Goal: Download file/media

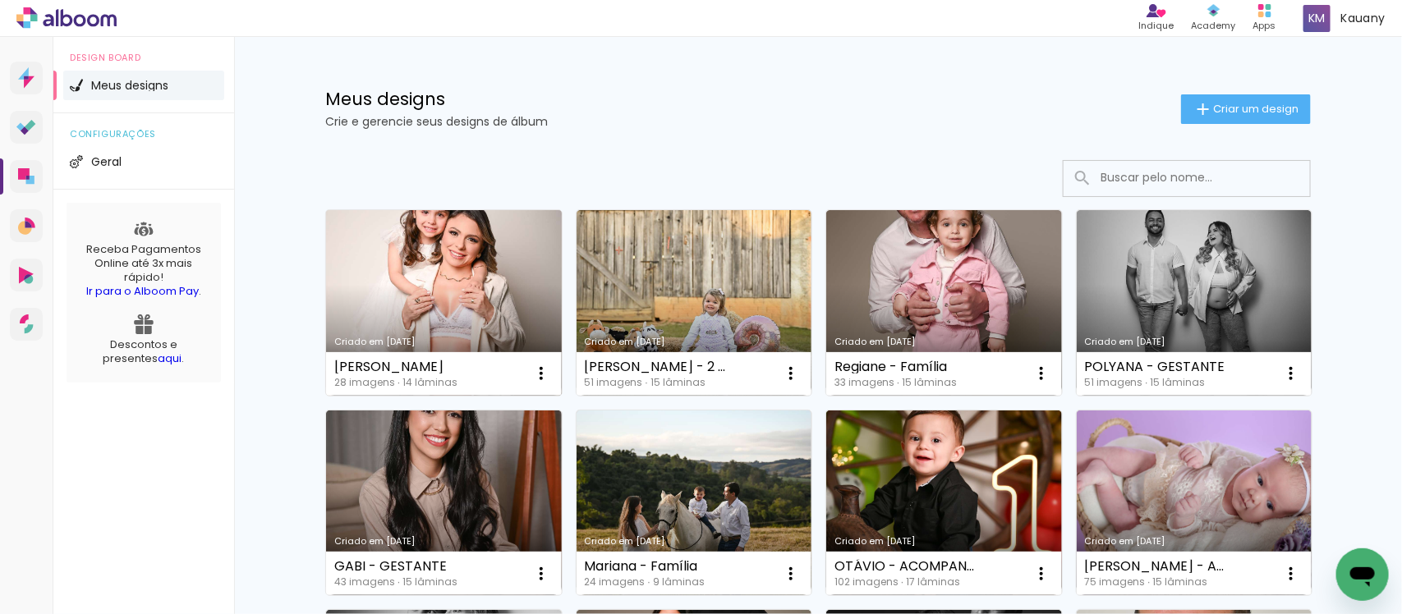
click at [434, 278] on link "Criado em [DATE]" at bounding box center [444, 303] width 236 height 186
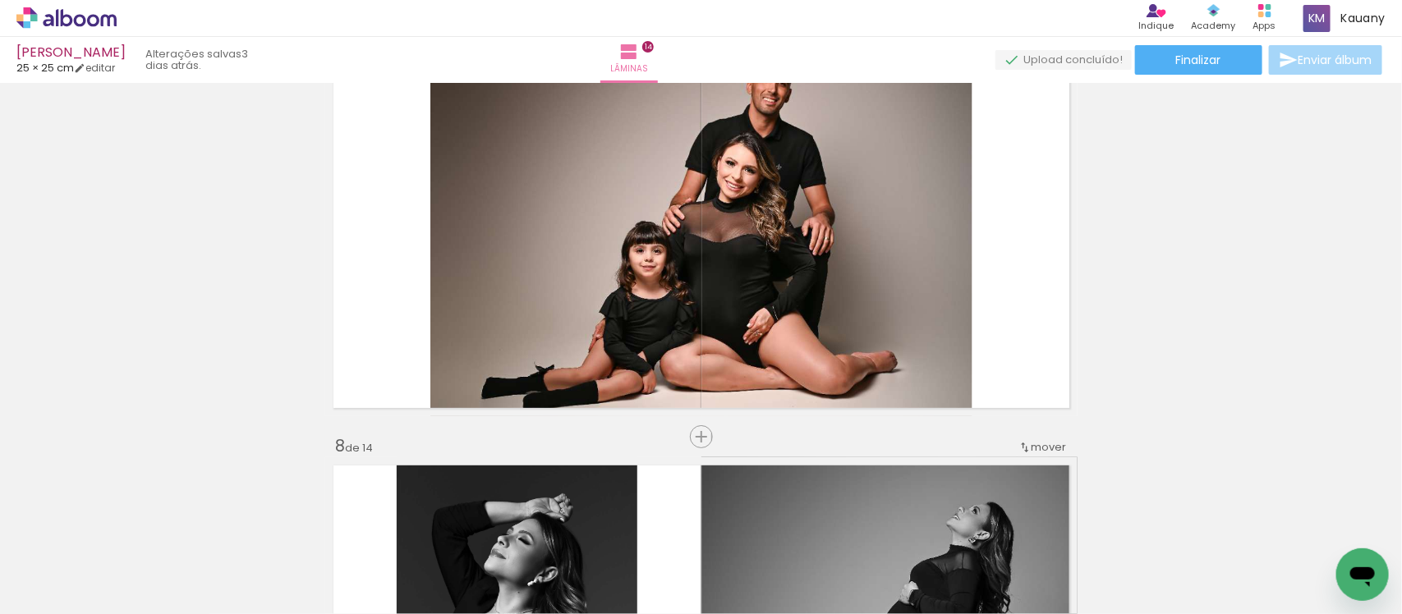
scroll to position [2669, 0]
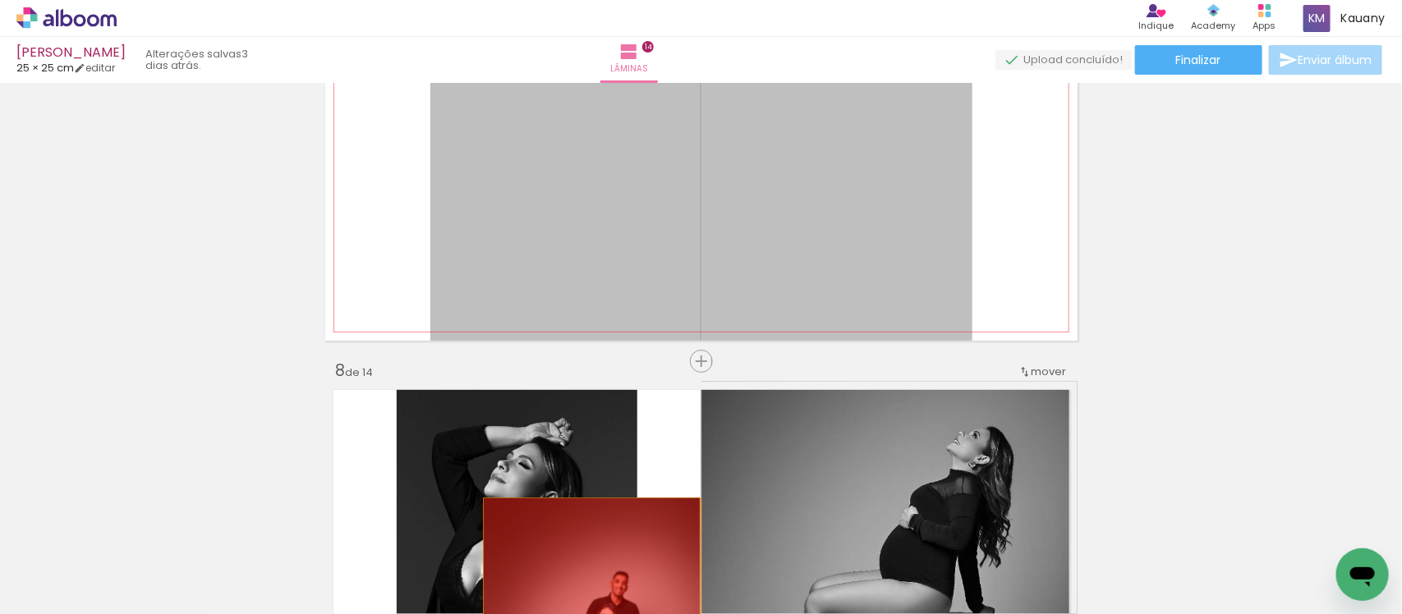
drag, startPoint x: 769, startPoint y: 170, endPoint x: 584, endPoint y: 573, distance: 443.6
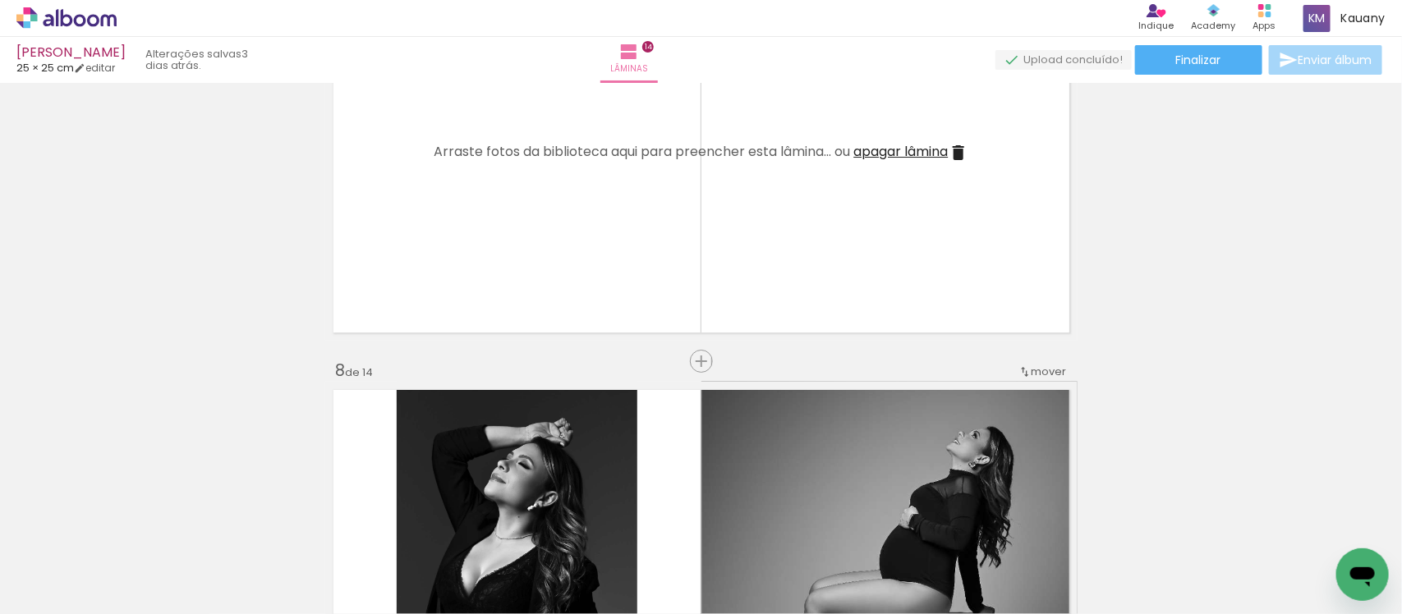
scroll to position [0, 817]
click at [605, 528] on iron-icon at bounding box center [598, 525] width 17 height 17
click at [43, 600] on span "Adicionar Fotos" at bounding box center [58, 592] width 49 height 18
click at [0, 0] on input "file" at bounding box center [0, 0] width 0 height 0
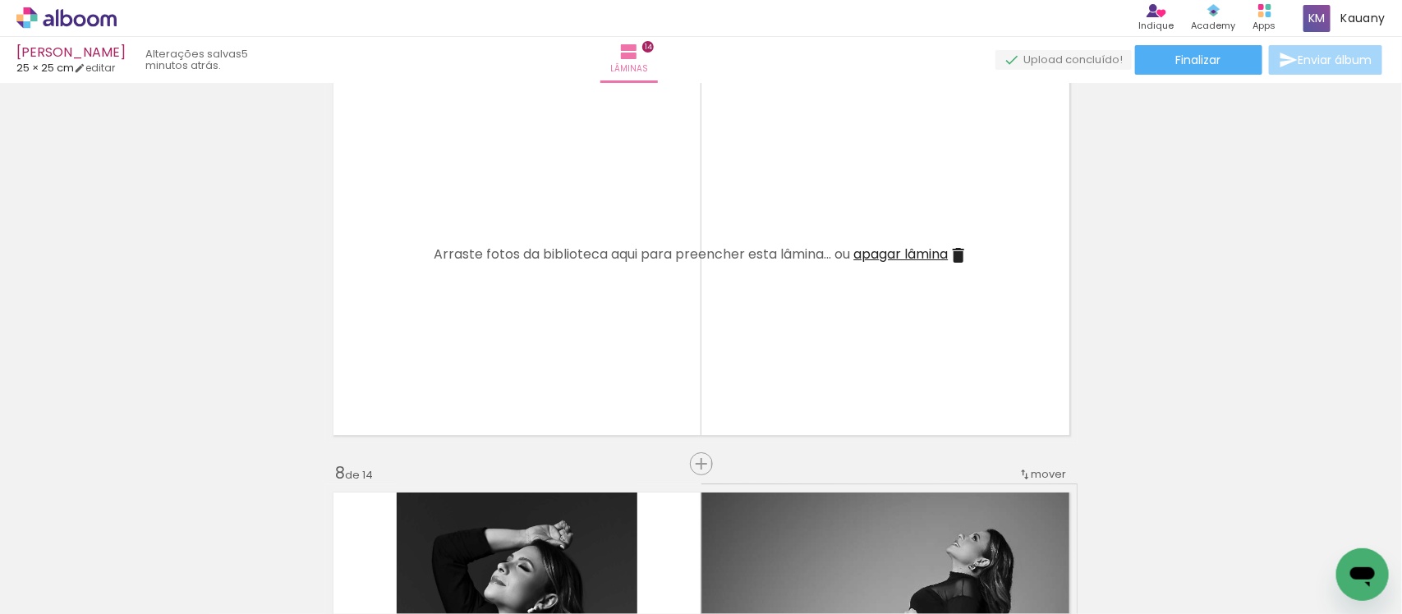
scroll to position [0, 817]
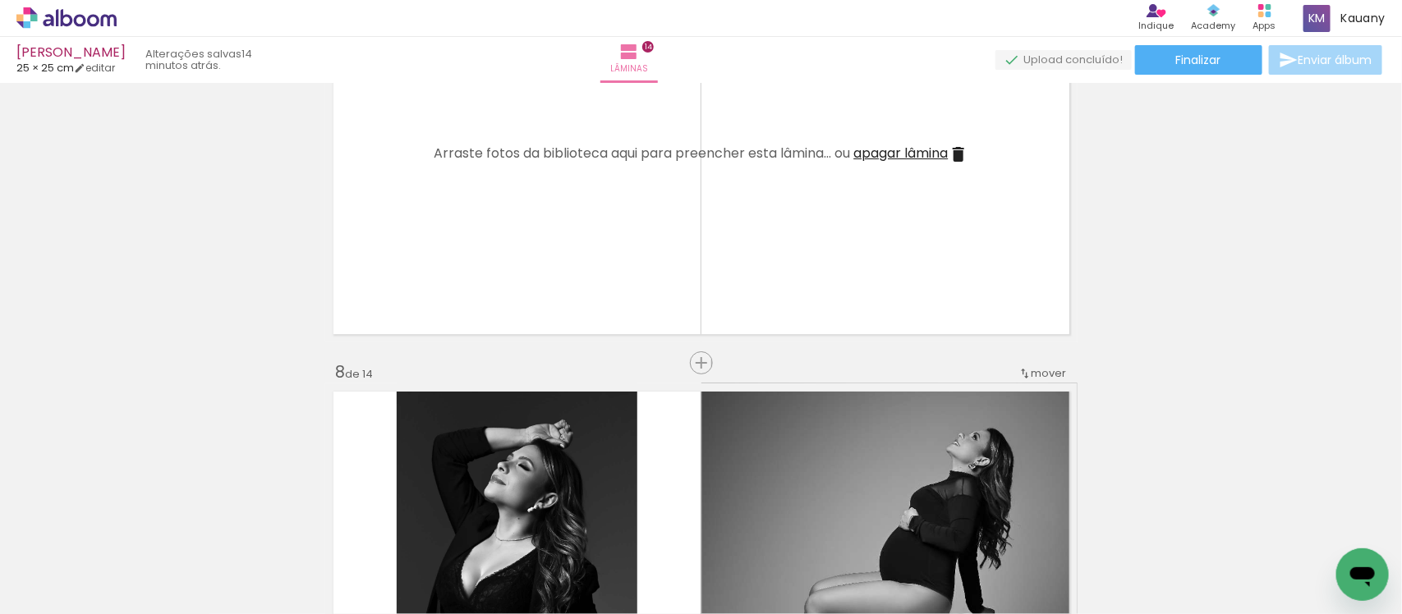
scroll to position [2669, 0]
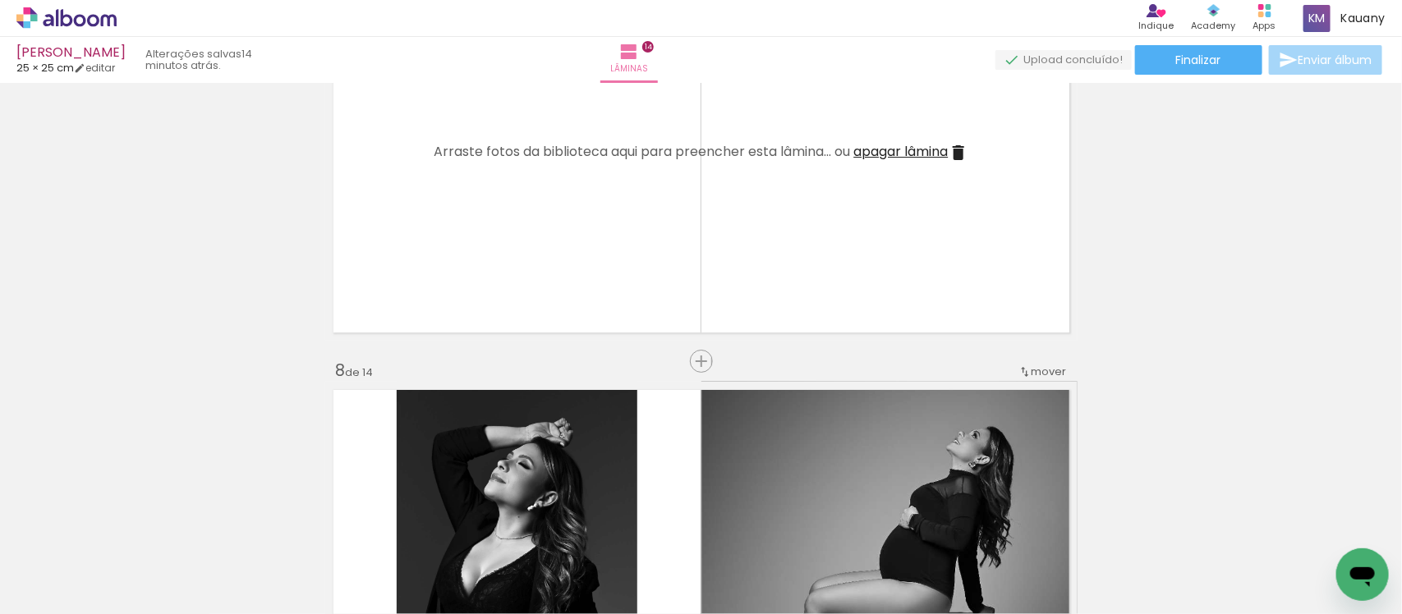
click at [37, 588] on span "Adicionar Fotos" at bounding box center [58, 592] width 49 height 18
click at [0, 0] on input "file" at bounding box center [0, 0] width 0 height 0
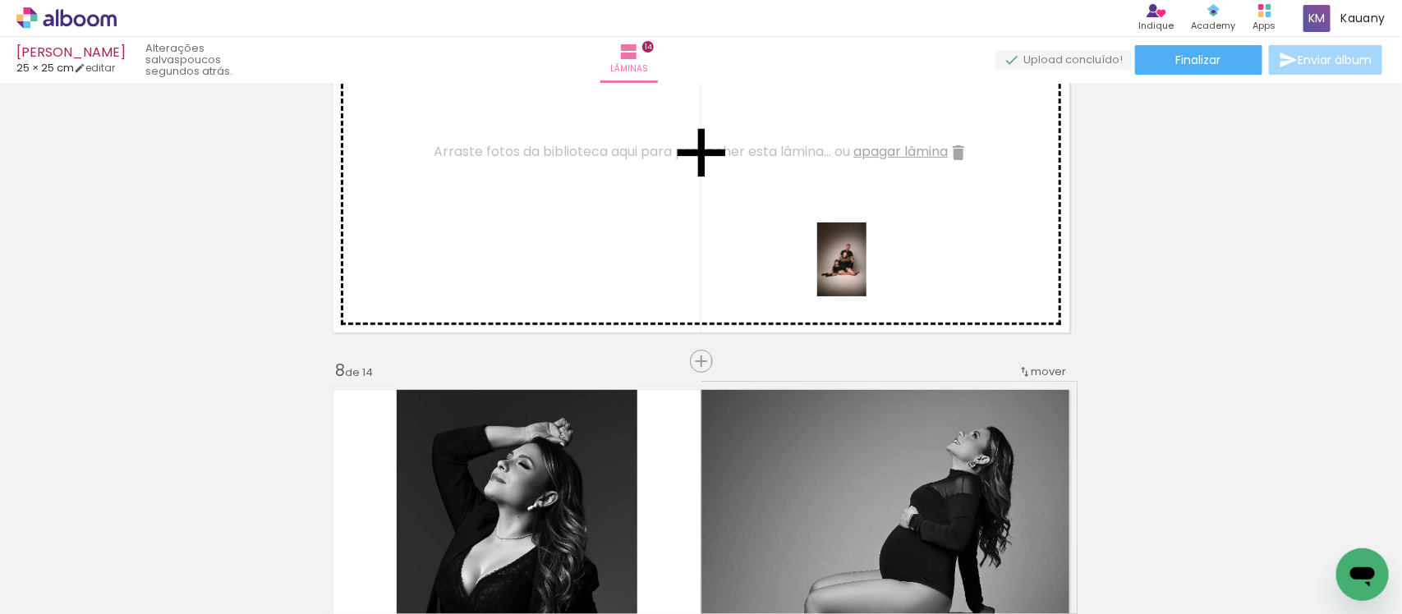
drag, startPoint x: 1333, startPoint y: 540, endPoint x: 866, endPoint y: 272, distance: 537.9
click at [866, 272] on quentale-workspace at bounding box center [701, 307] width 1402 height 614
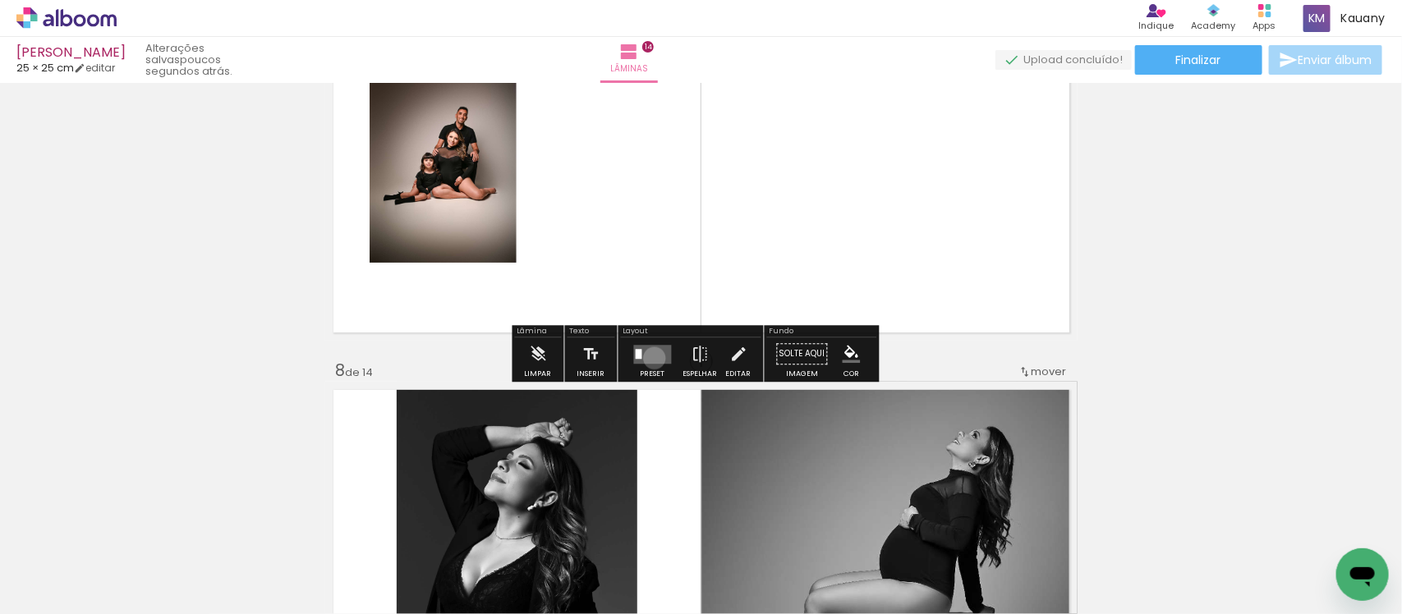
click at [650, 358] on quentale-layouter at bounding box center [653, 354] width 38 height 19
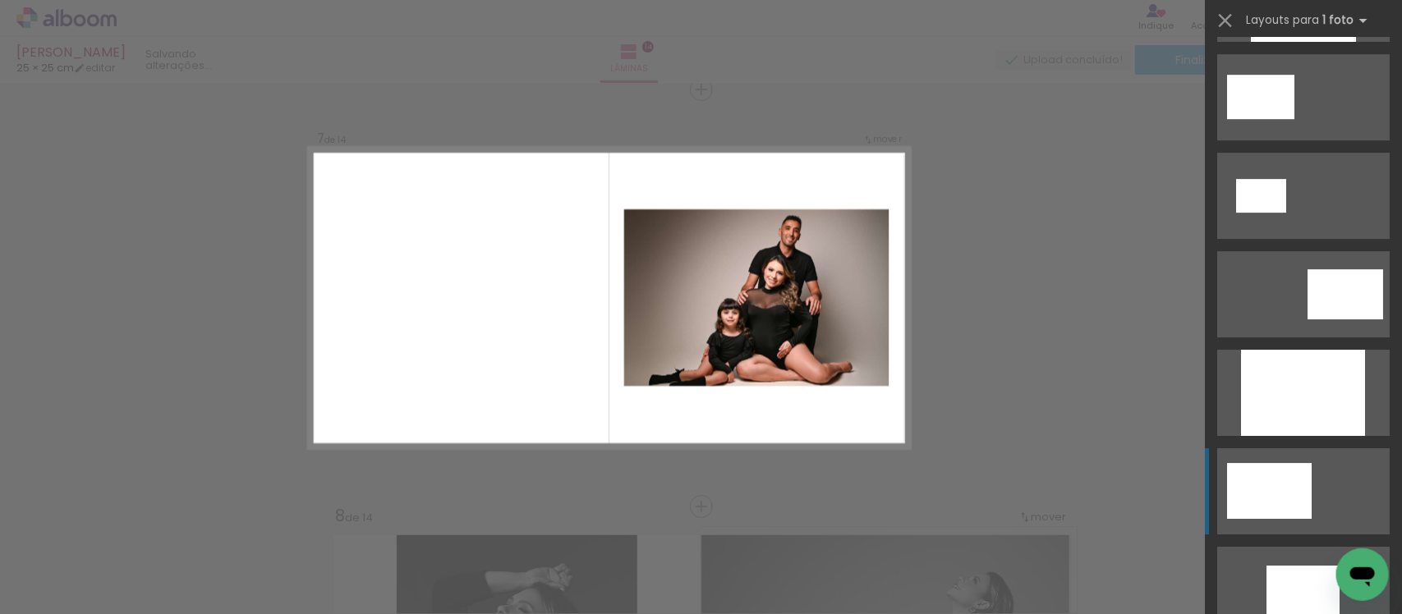
scroll to position [2464, 0]
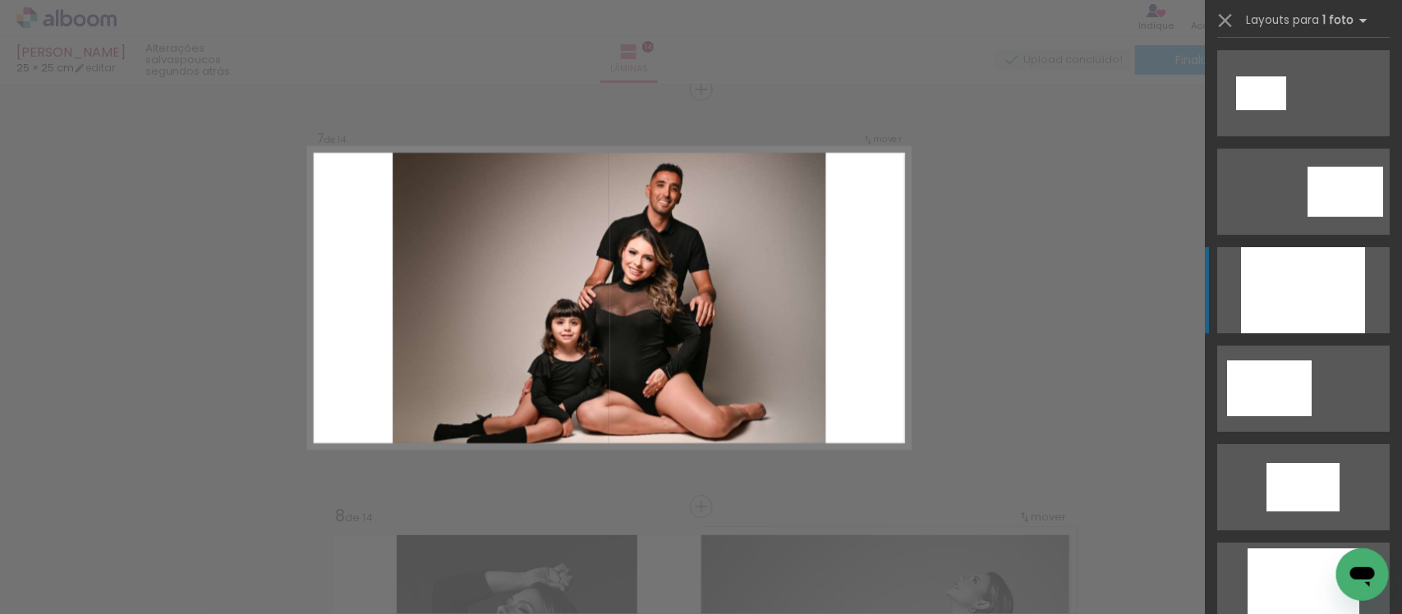
click at [1306, 300] on div at bounding box center [1303, 290] width 124 height 86
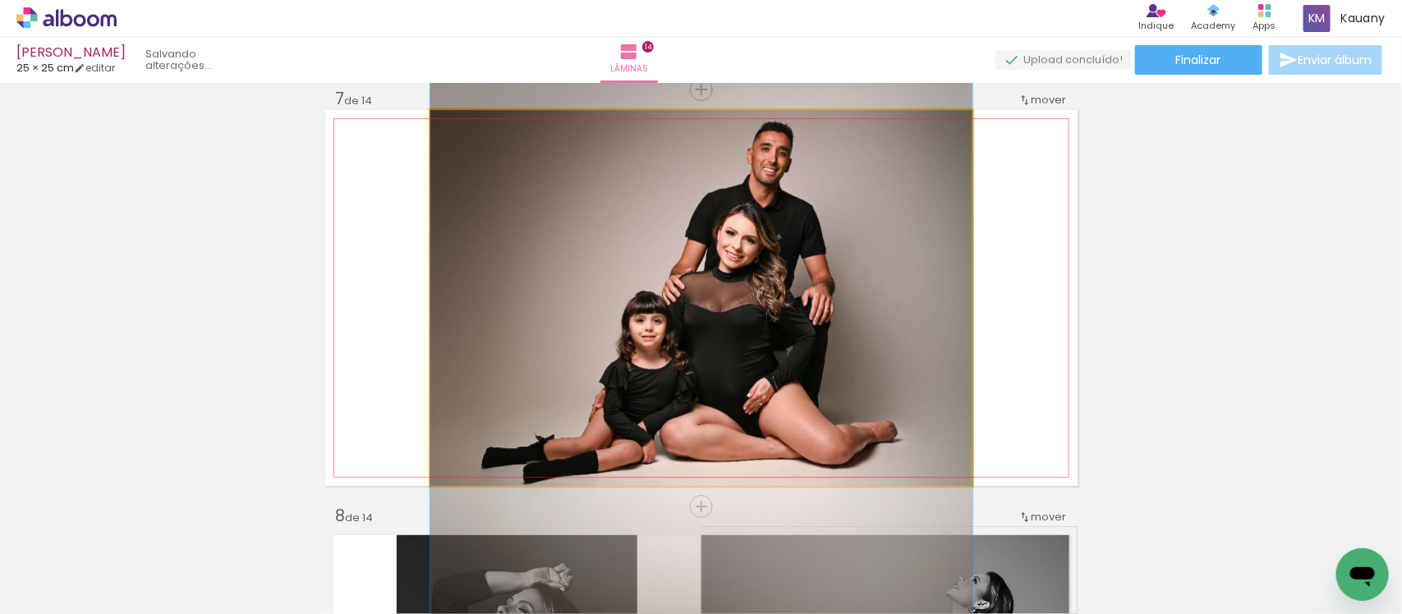
drag, startPoint x: 842, startPoint y: 347, endPoint x: 843, endPoint y: 339, distance: 8.3
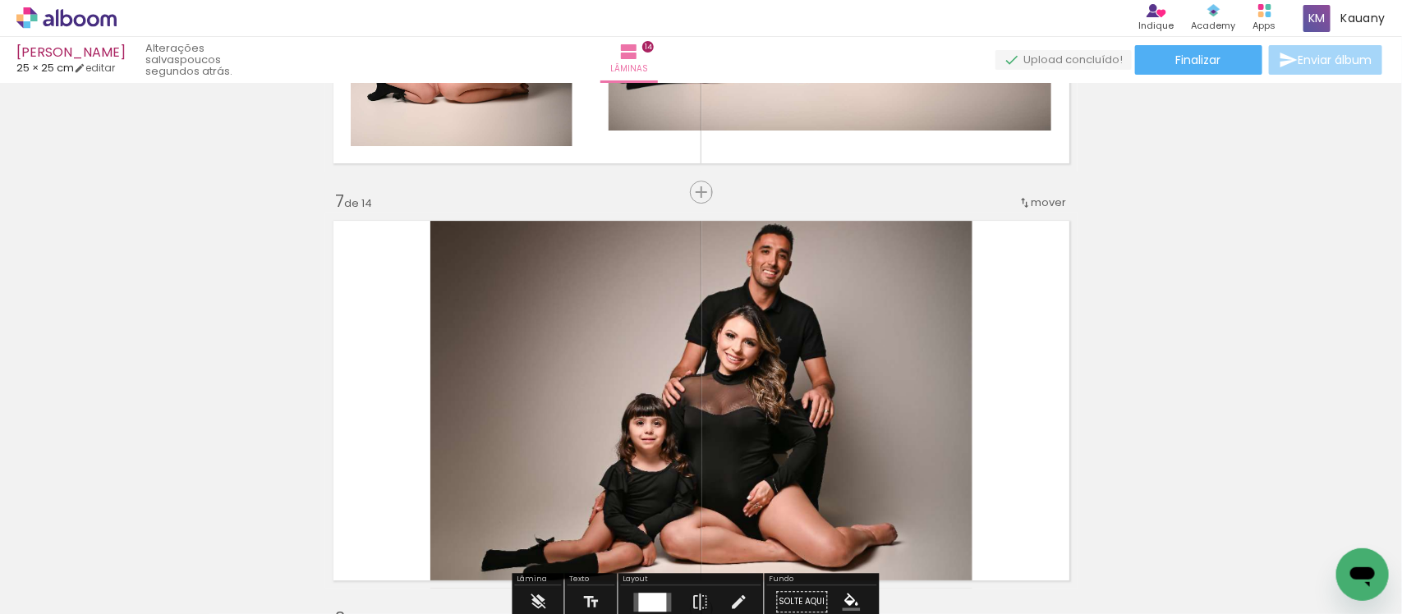
scroll to position [2524, 0]
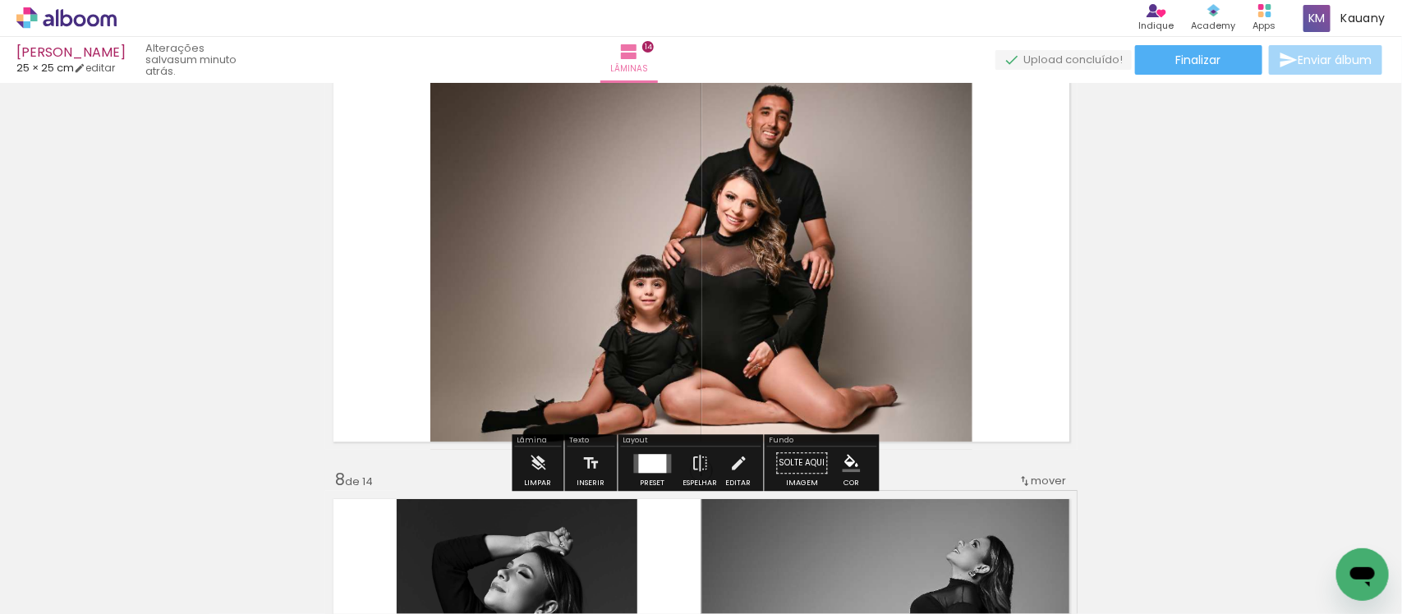
scroll to position [2524, 0]
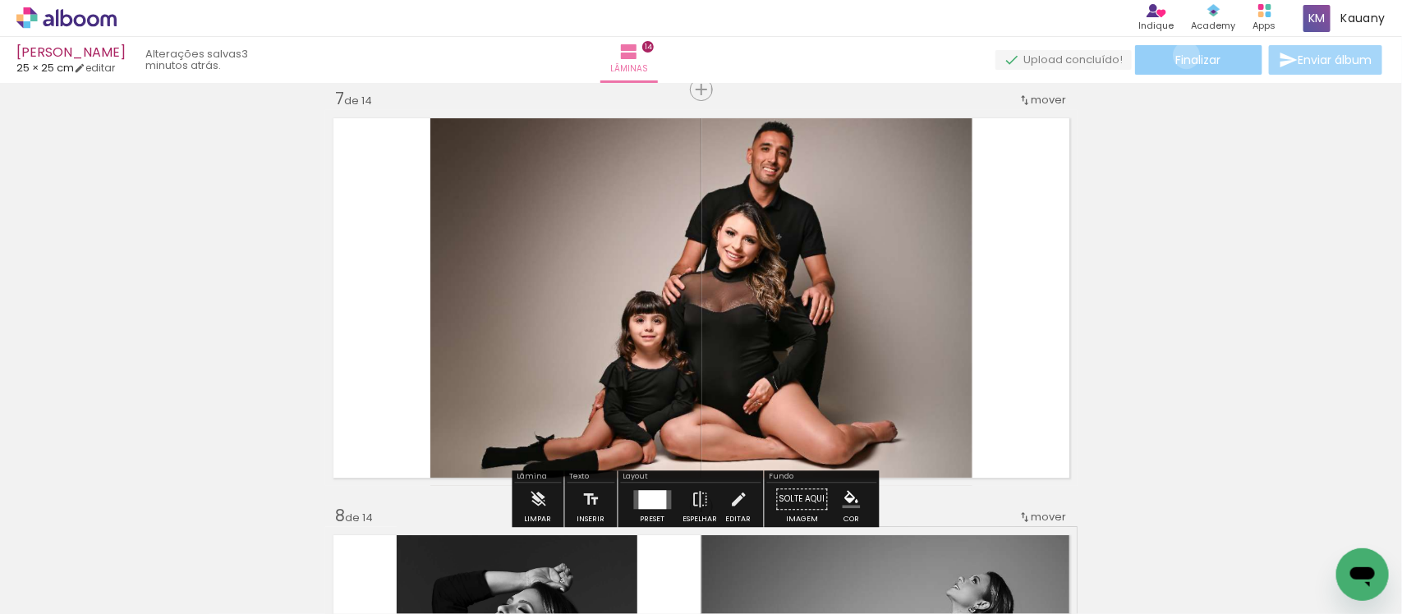
click at [1181, 55] on span "Finalizar" at bounding box center [1198, 59] width 45 height 11
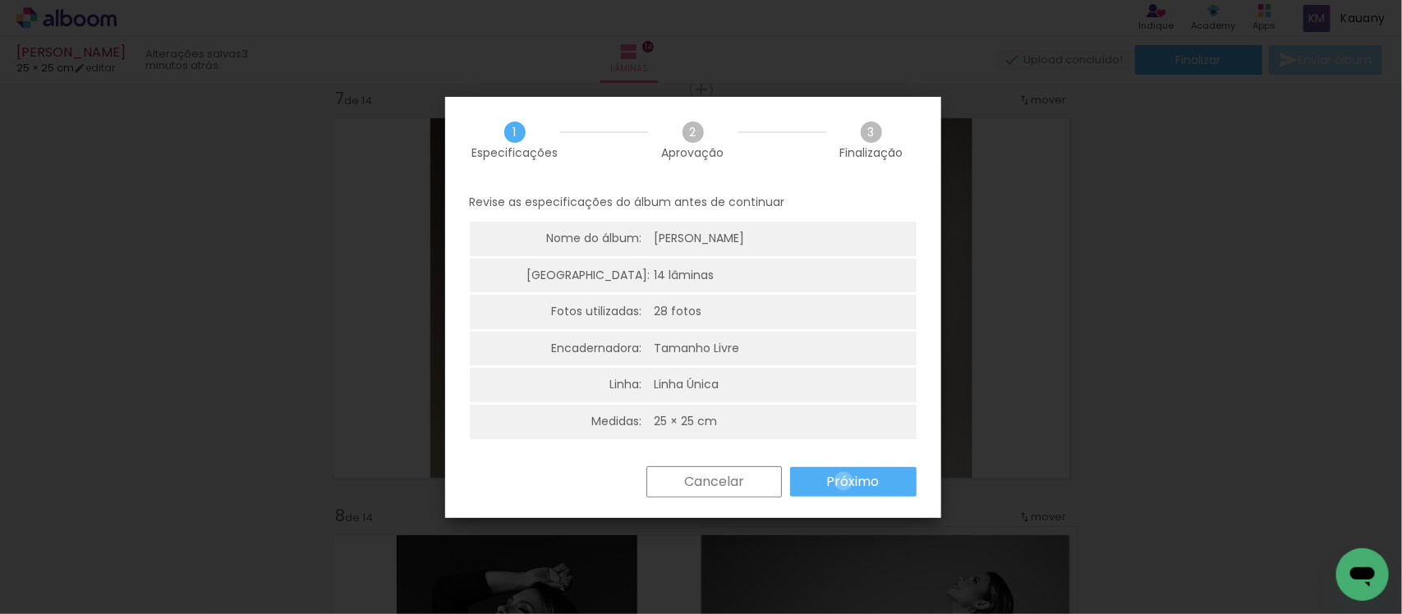
click at [0, 0] on slot "Próximo" at bounding box center [0, 0] width 0 height 0
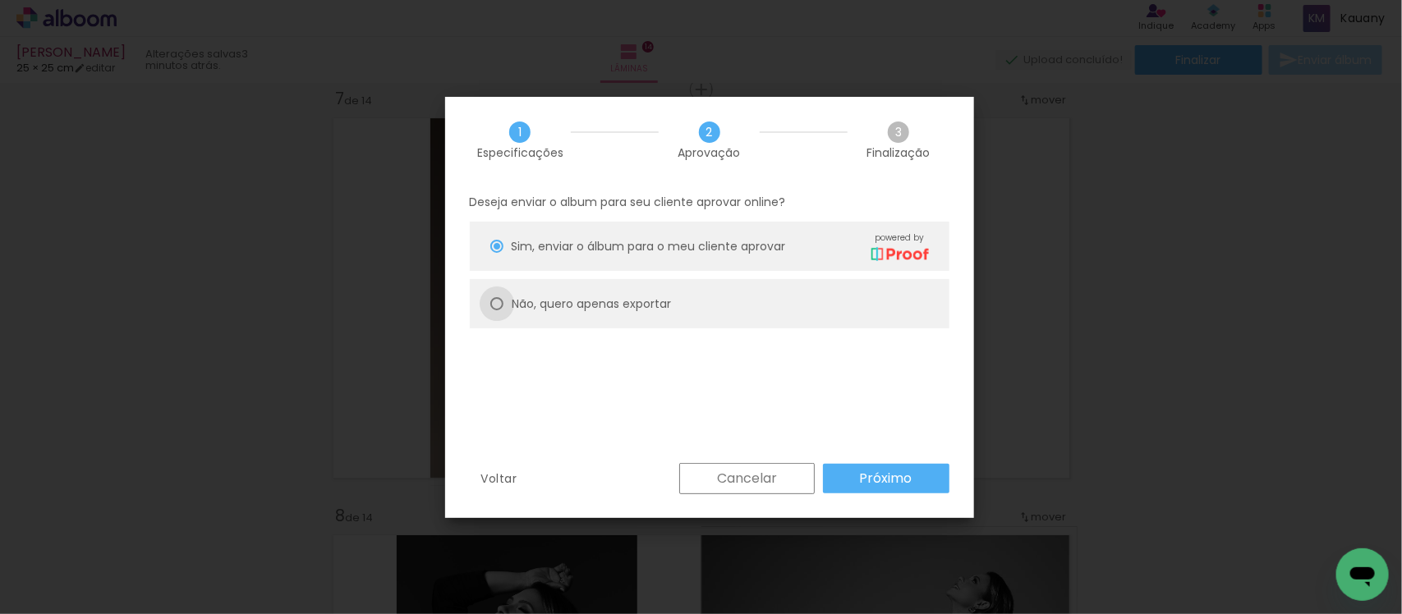
click at [499, 301] on div at bounding box center [496, 303] width 13 height 13
type paper-radio-button "on"
click at [0, 0] on slot "Próximo" at bounding box center [0, 0] width 0 height 0
type input "Alta, 300 DPI"
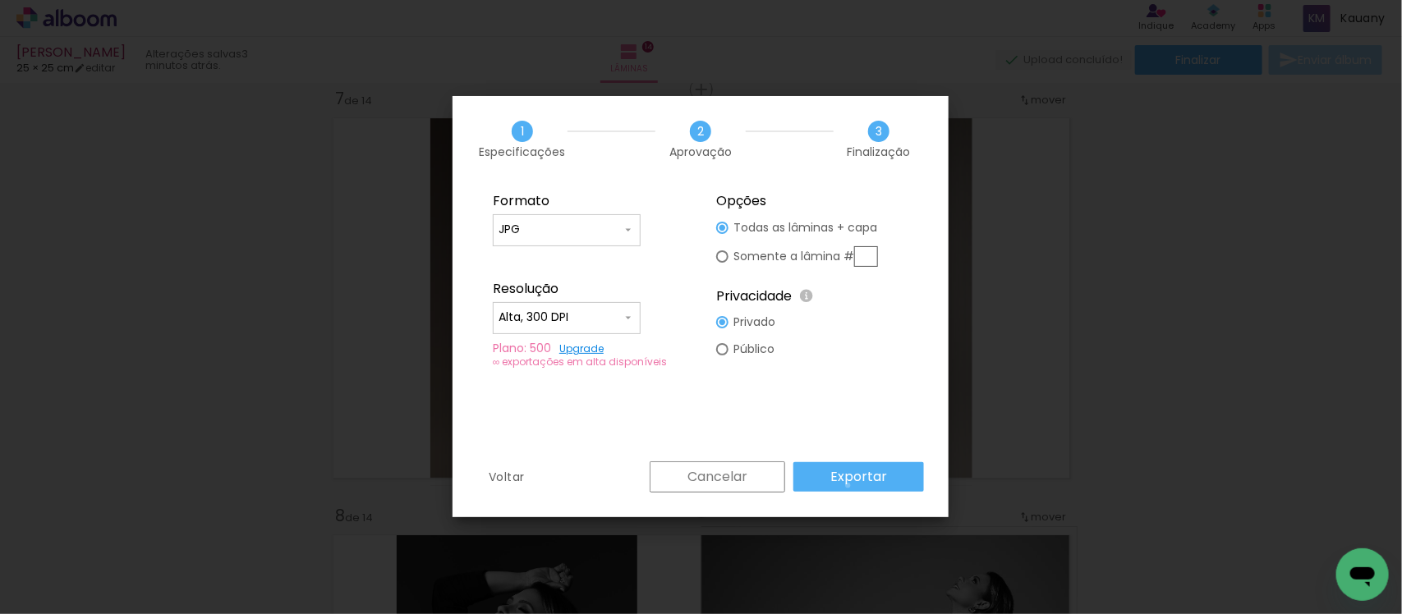
click at [852, 485] on paper-button "Exportar" at bounding box center [858, 477] width 131 height 30
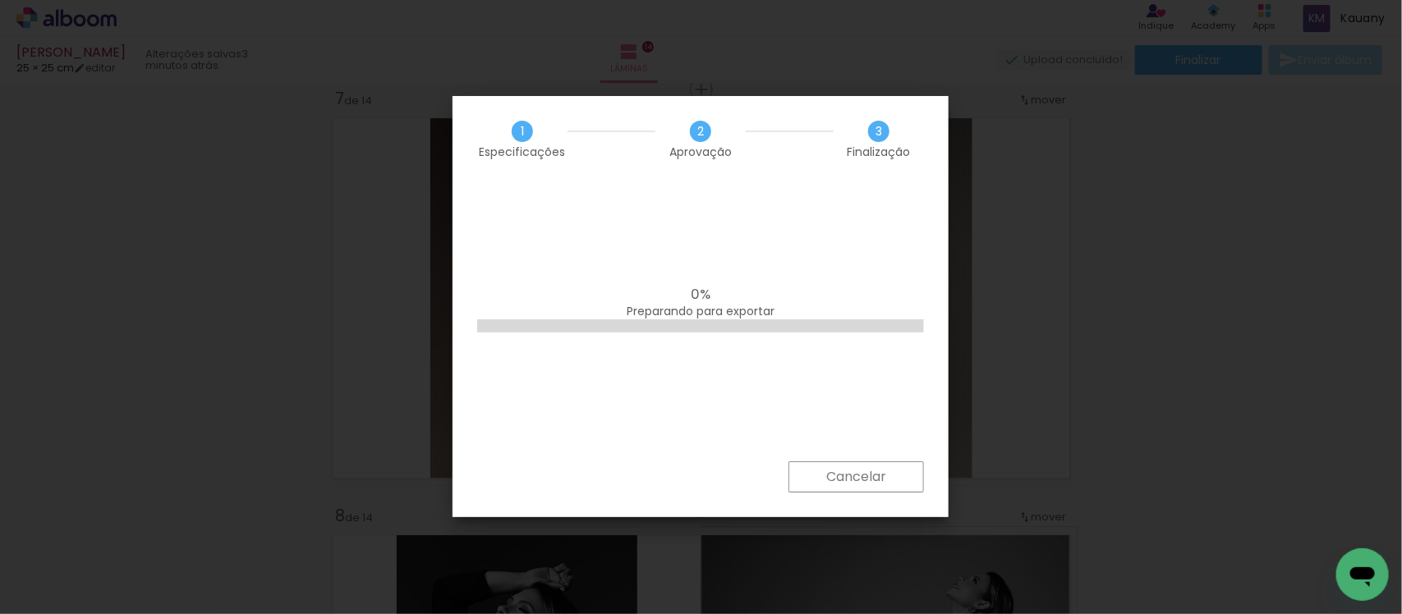
scroll to position [0, 1312]
click at [1040, 341] on iron-overlay-backdrop at bounding box center [701, 307] width 1402 height 614
click at [0, 0] on slot "Cancelar" at bounding box center [0, 0] width 0 height 0
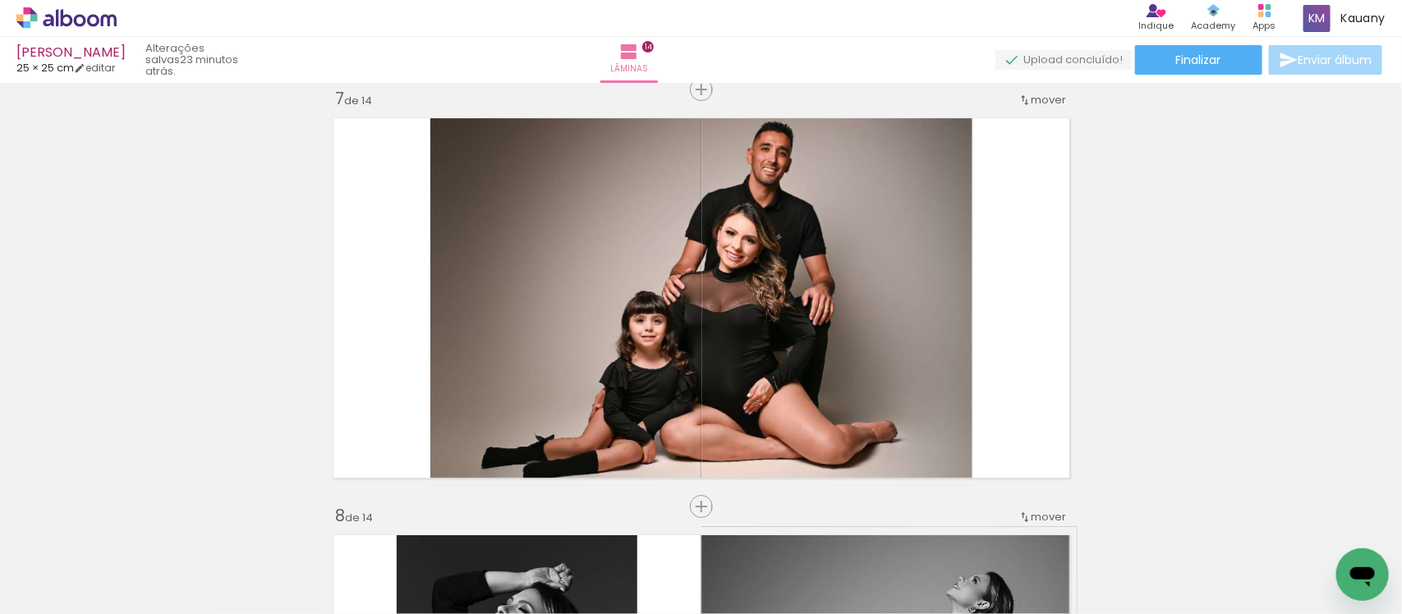
scroll to position [0, 1312]
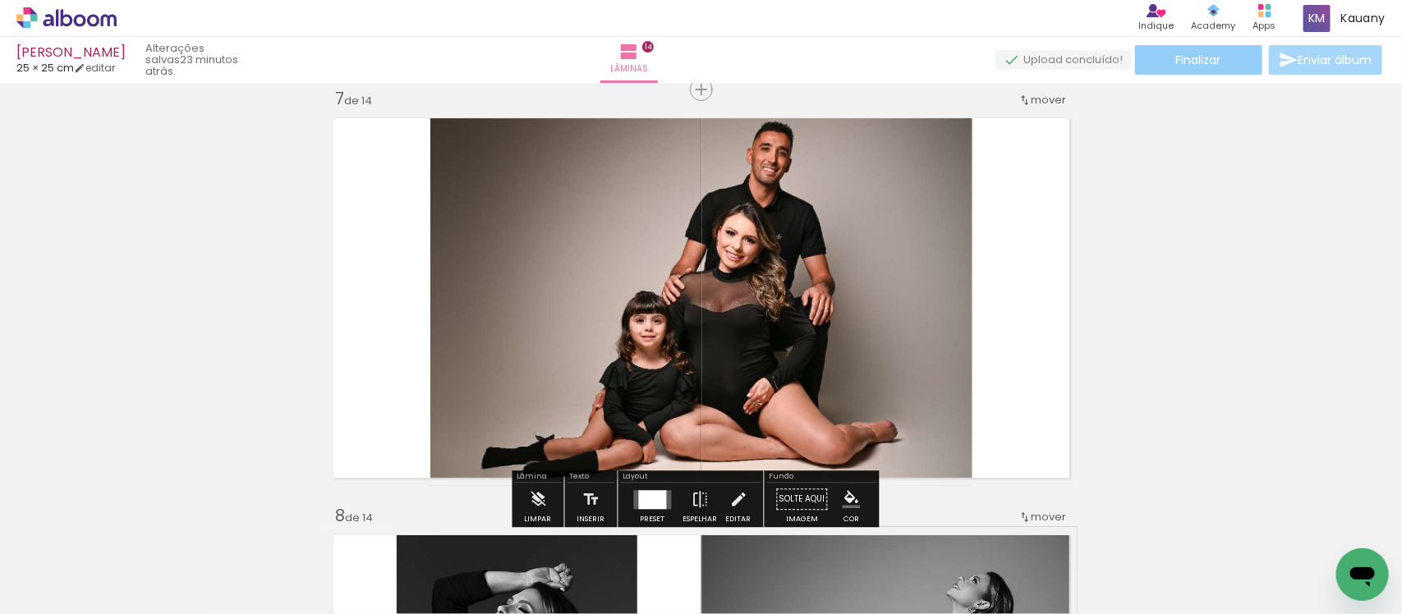
click at [1176, 54] on span "Finalizar" at bounding box center [1198, 59] width 45 height 11
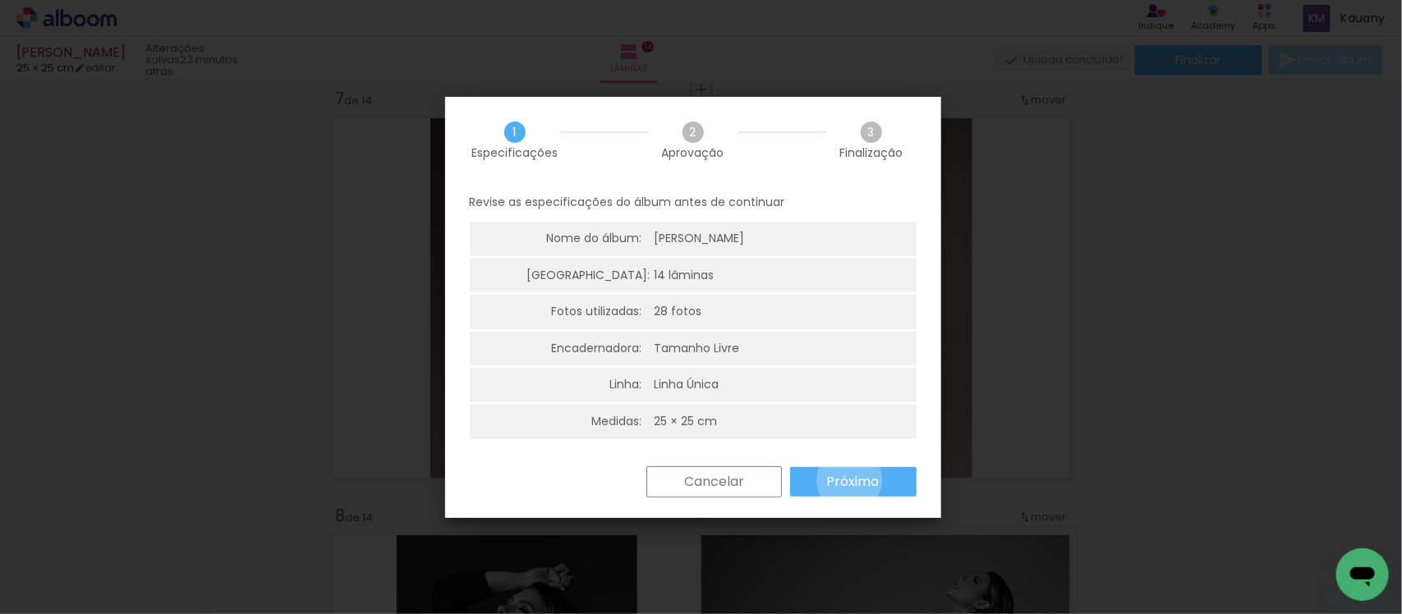
click at [0, 0] on slot "Próximo" at bounding box center [0, 0] width 0 height 0
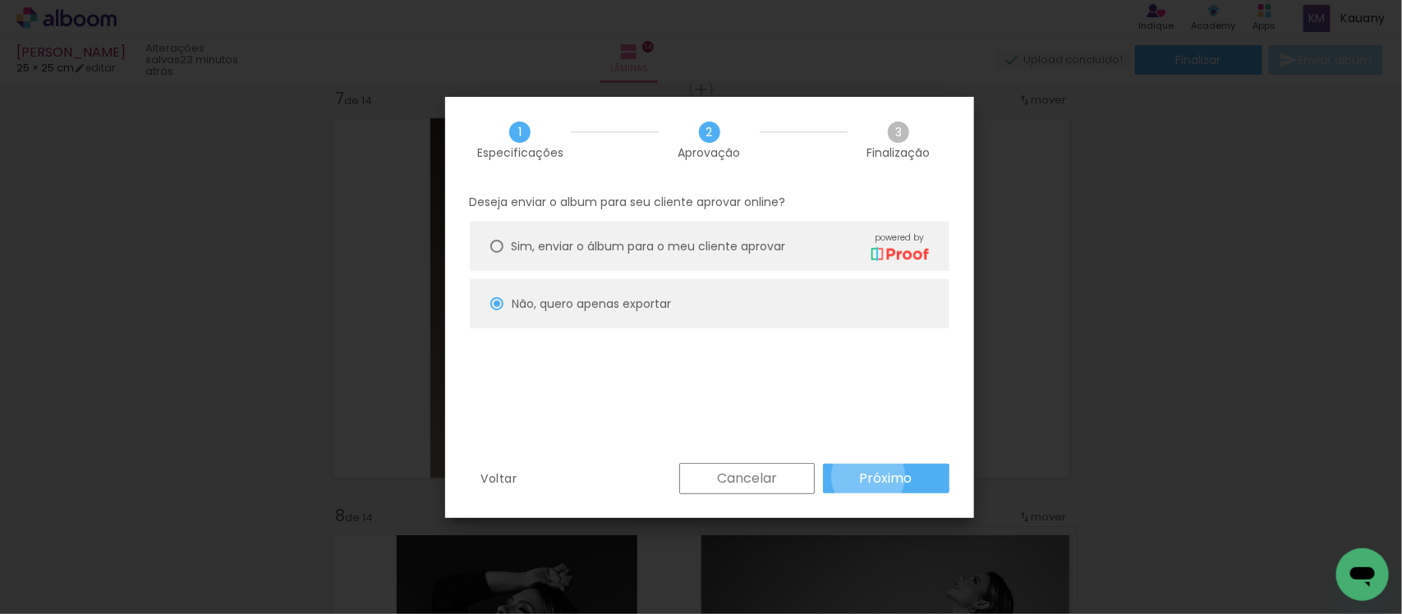
click at [0, 0] on slot "Próximo" at bounding box center [0, 0] width 0 height 0
type input "Alta, 300 DPI"
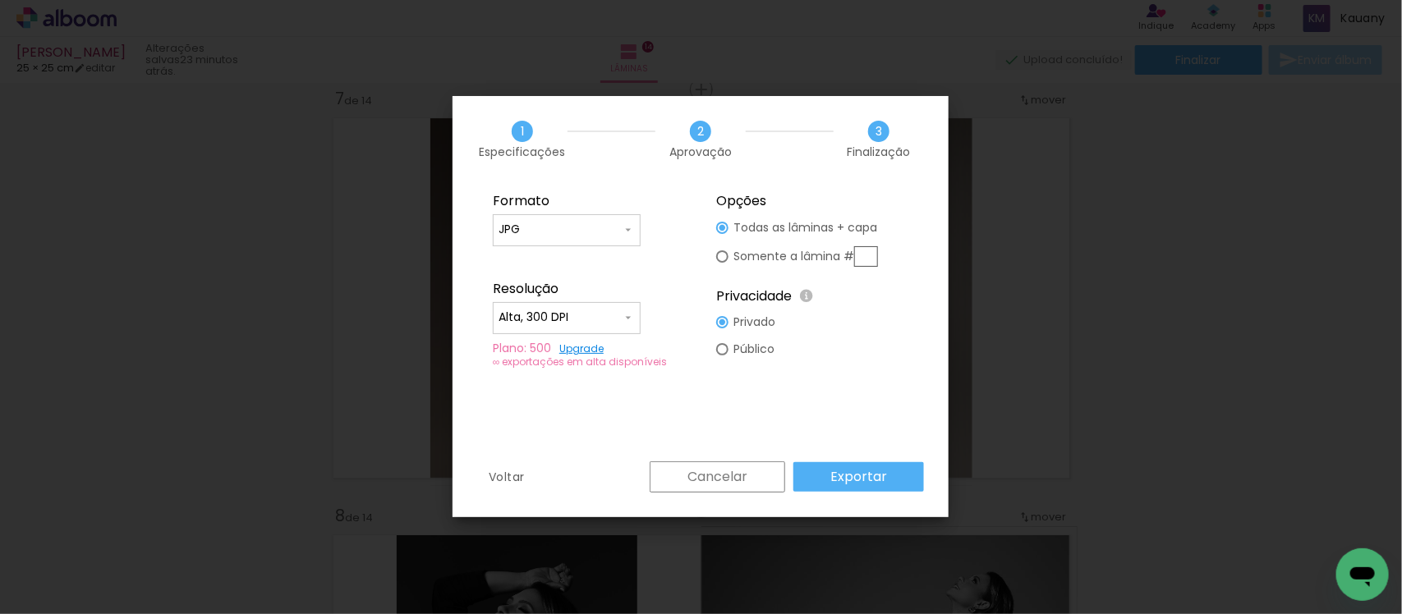
click slot "Exportar"
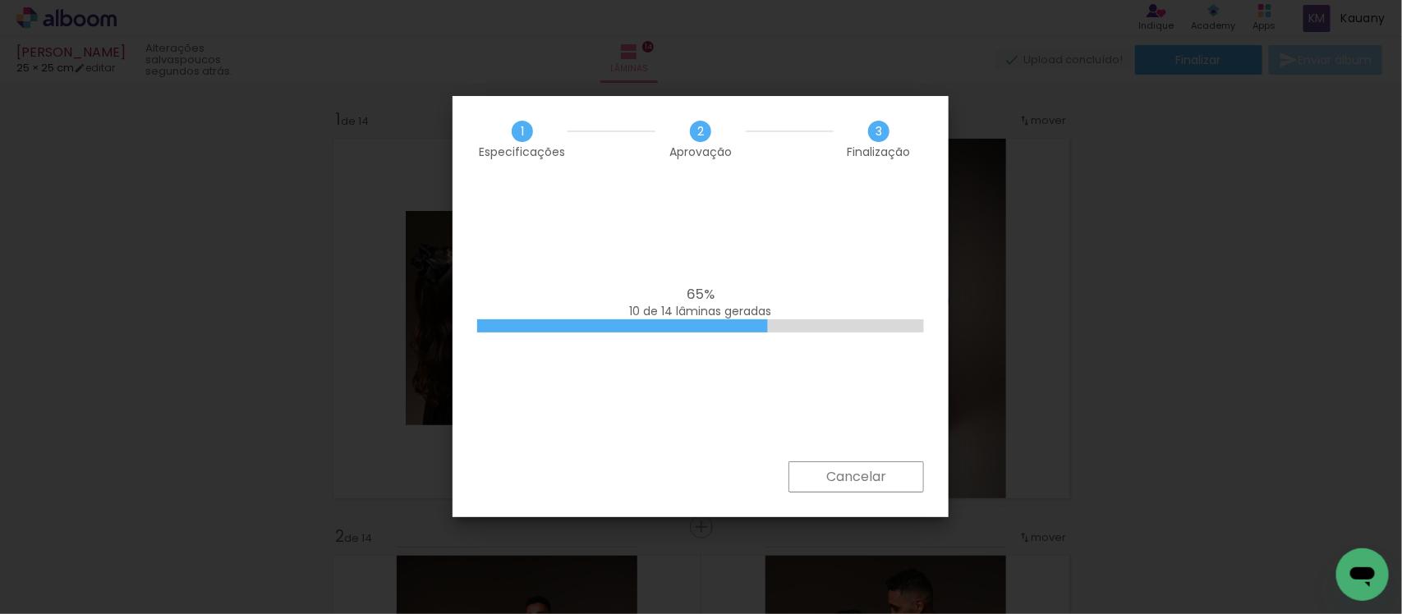
scroll to position [0, 1312]
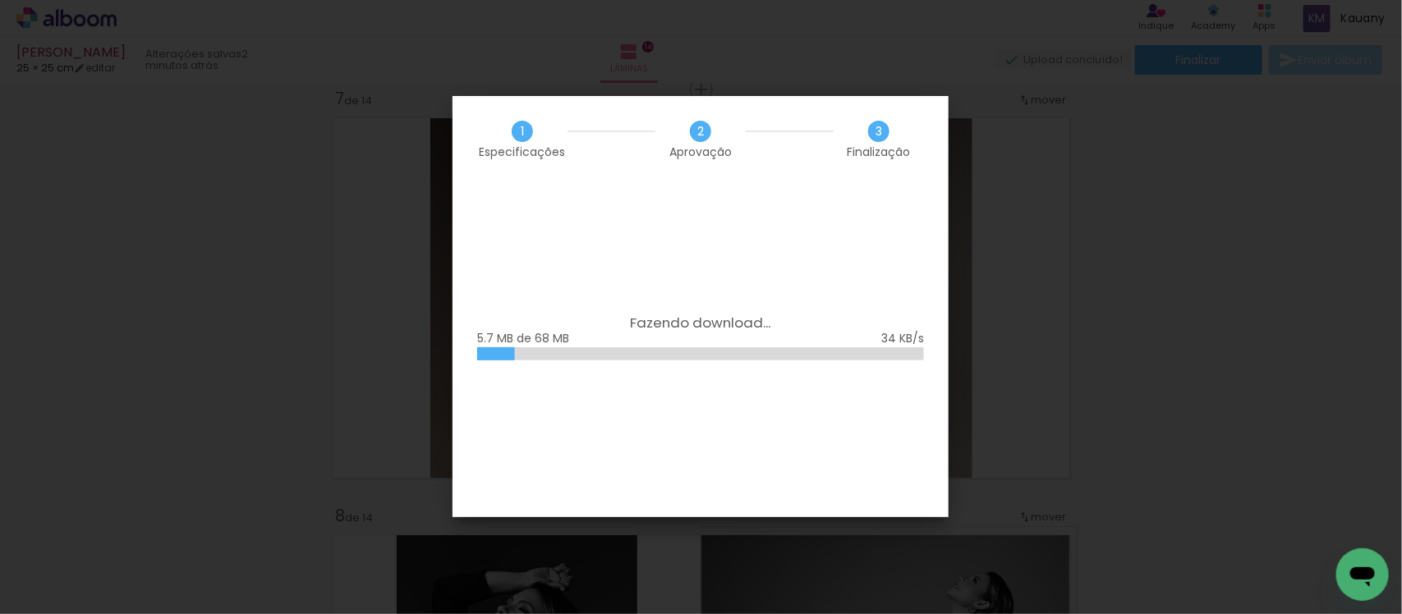
scroll to position [0, 1312]
